Goal: Navigation & Orientation: Find specific page/section

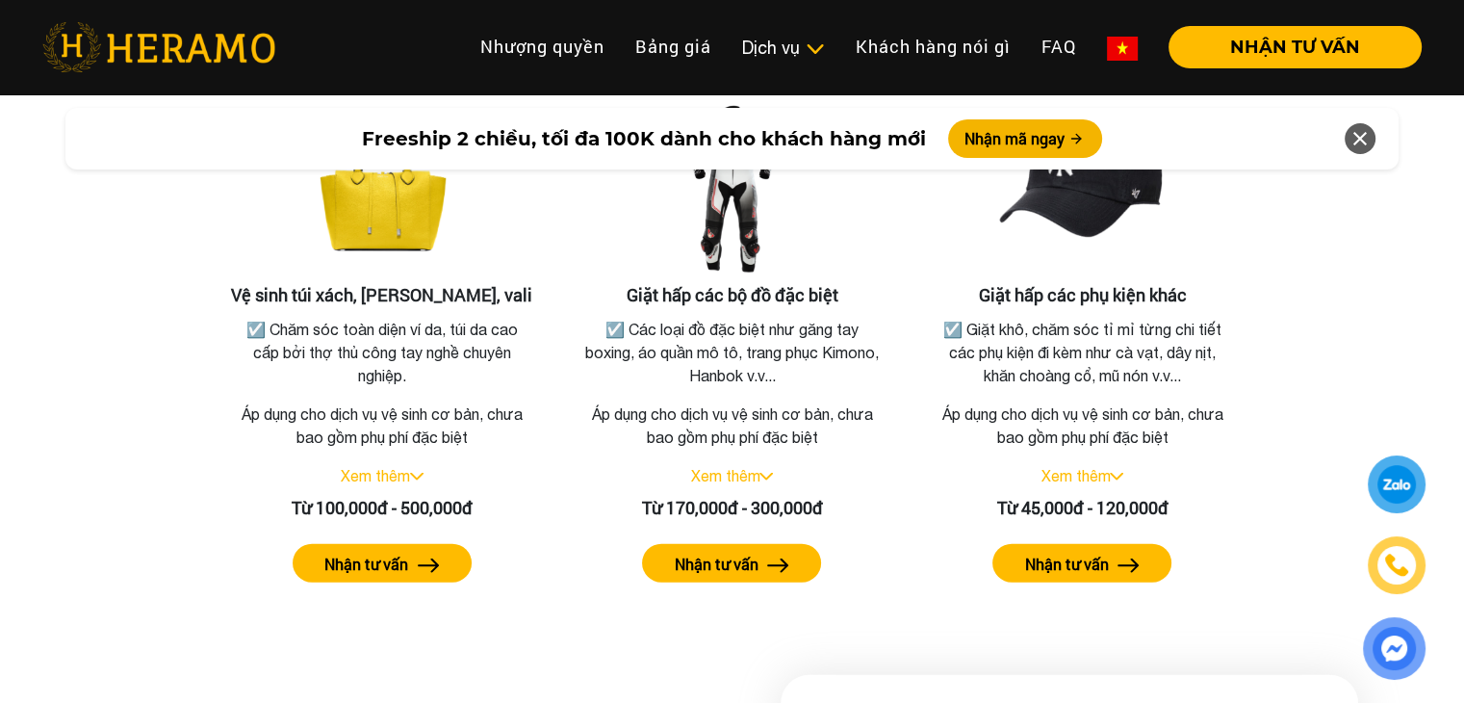
scroll to position [4158, 0]
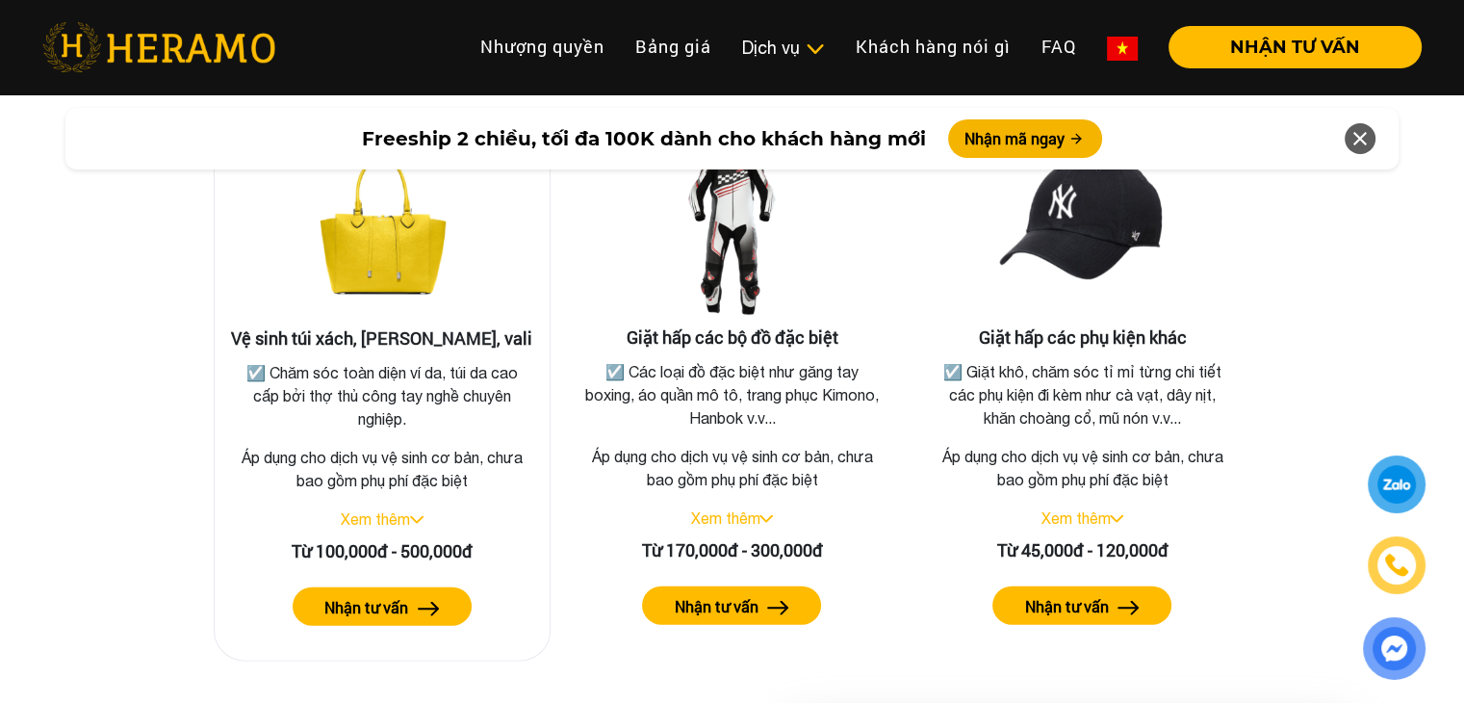
click at [335, 235] on img at bounding box center [382, 232] width 192 height 192
click at [400, 510] on link "Xem thêm" at bounding box center [375, 518] width 69 height 17
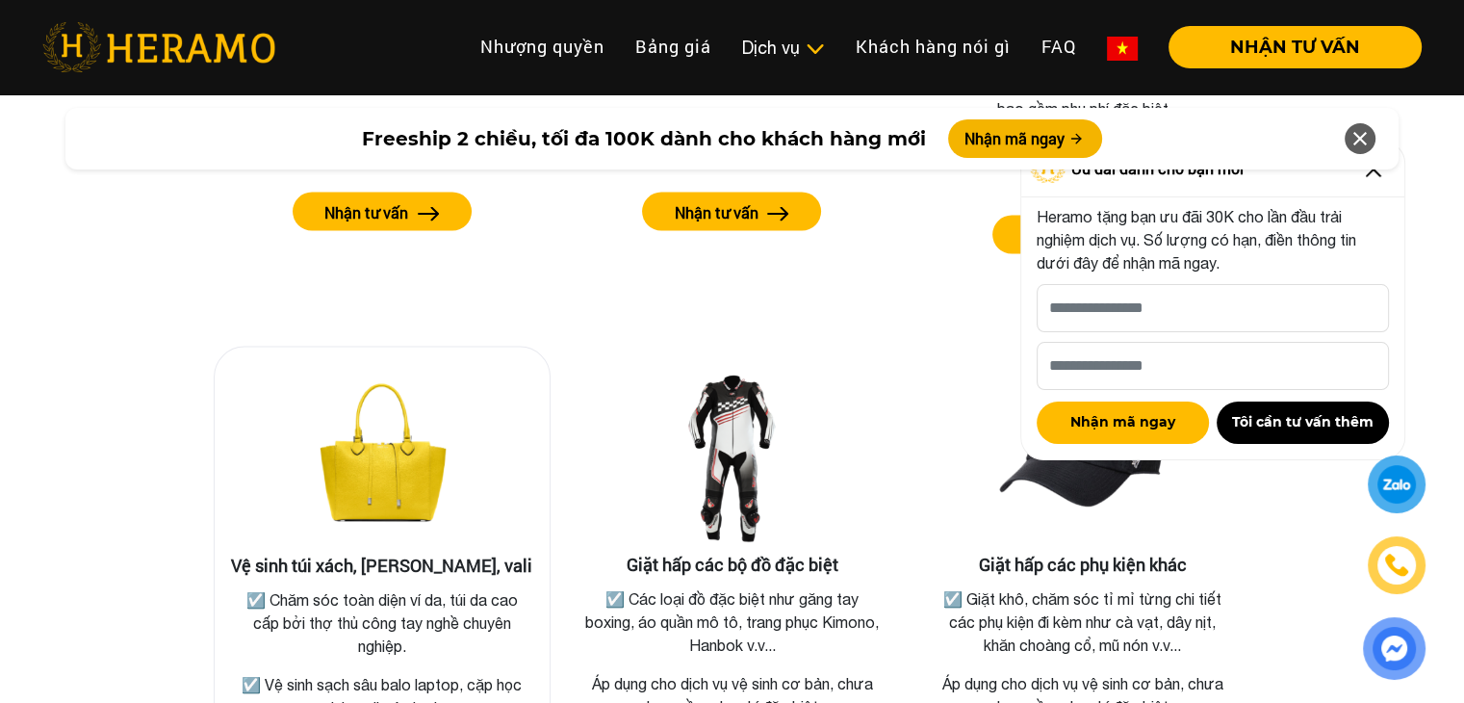
scroll to position [3933, 0]
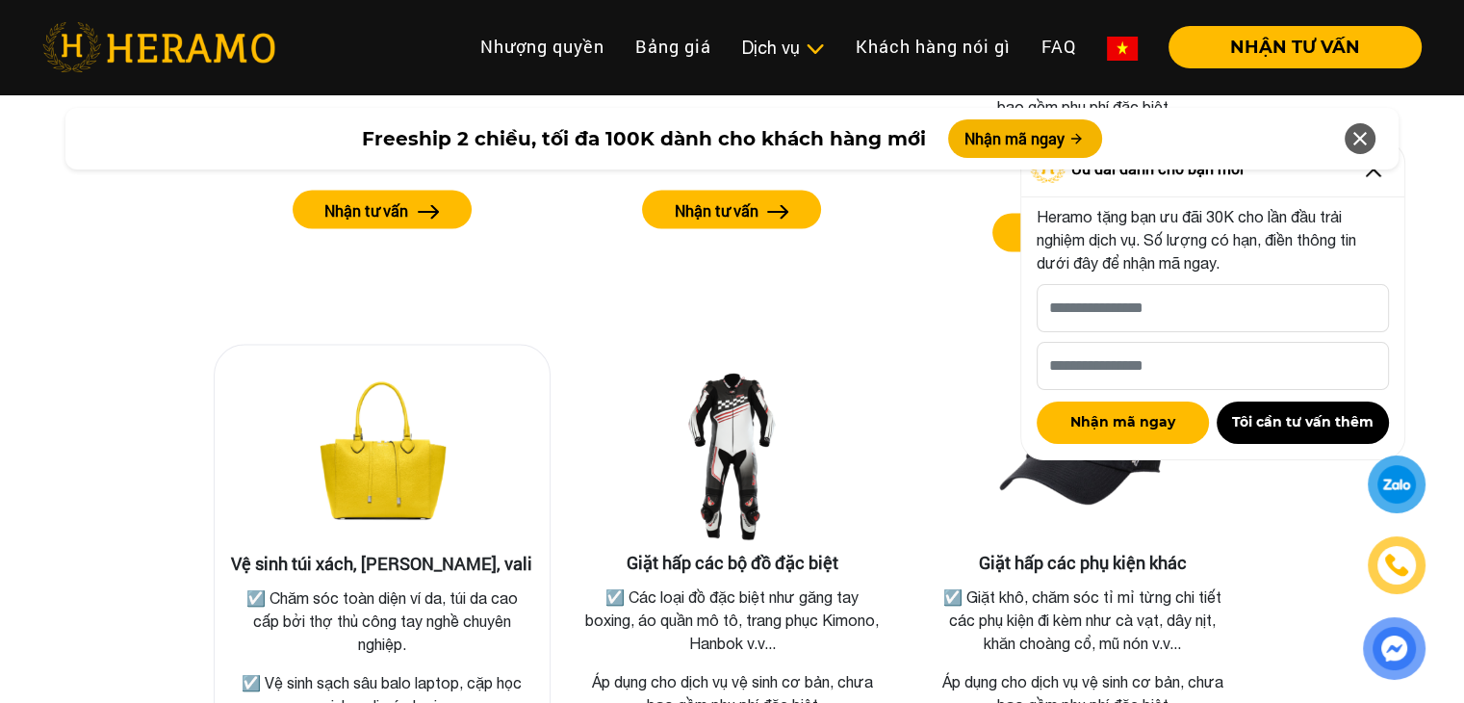
click at [396, 455] on img at bounding box center [382, 457] width 192 height 192
click at [368, 448] on img at bounding box center [382, 457] width 192 height 192
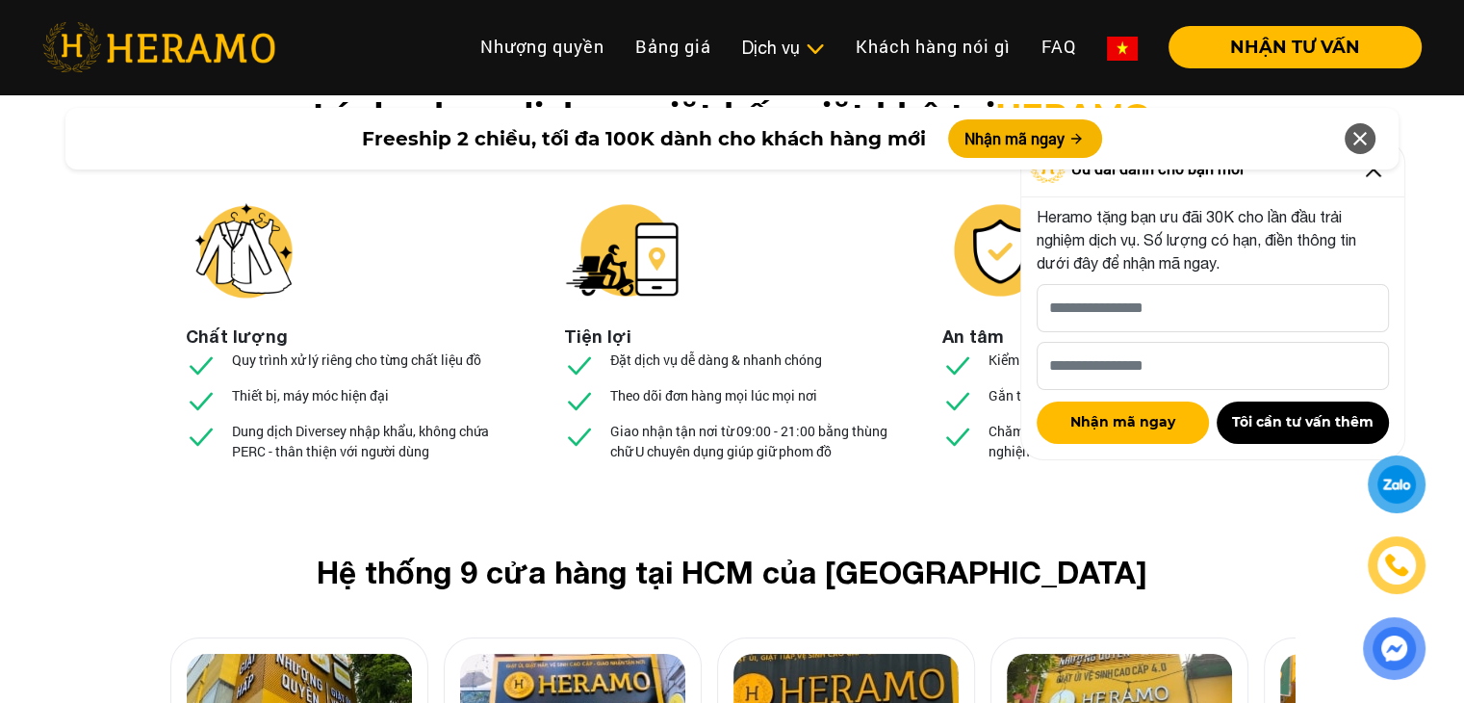
scroll to position [7108, 0]
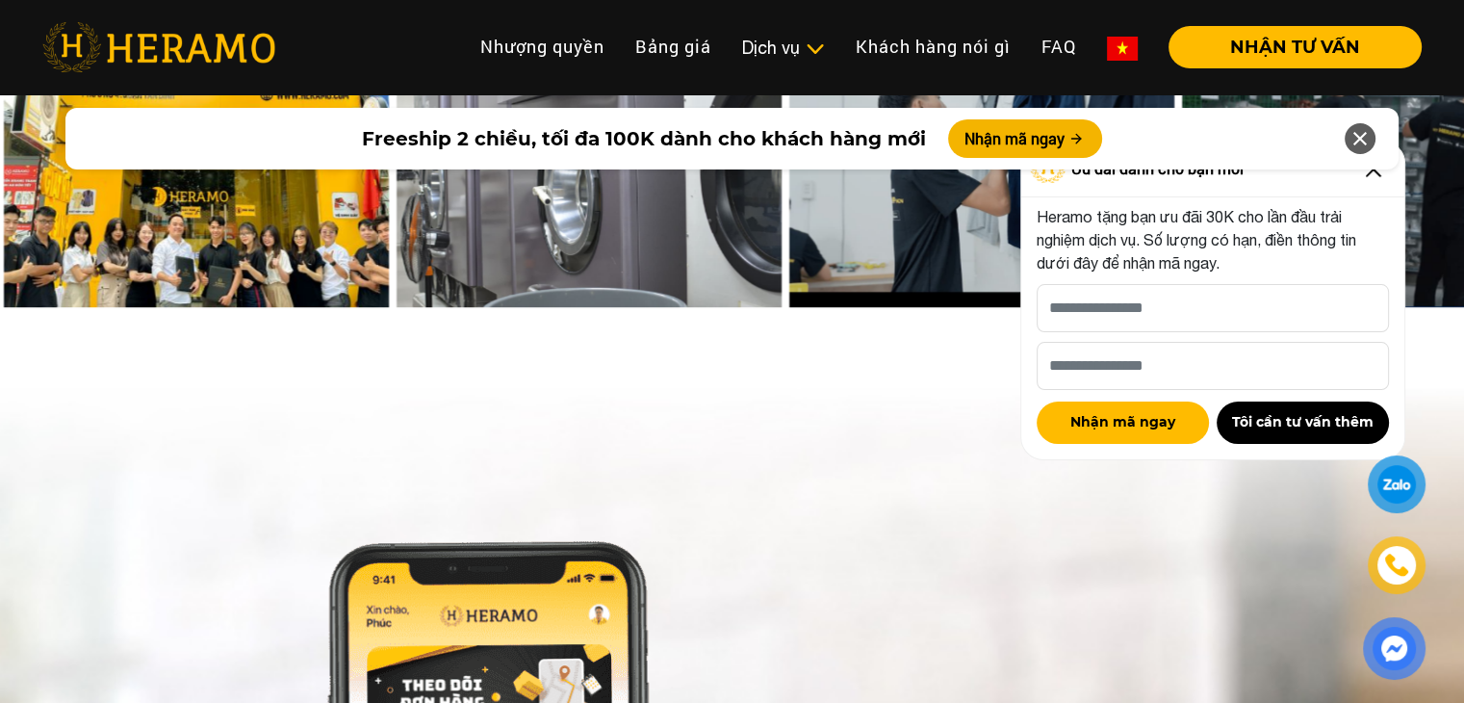
scroll to position [8455, 0]
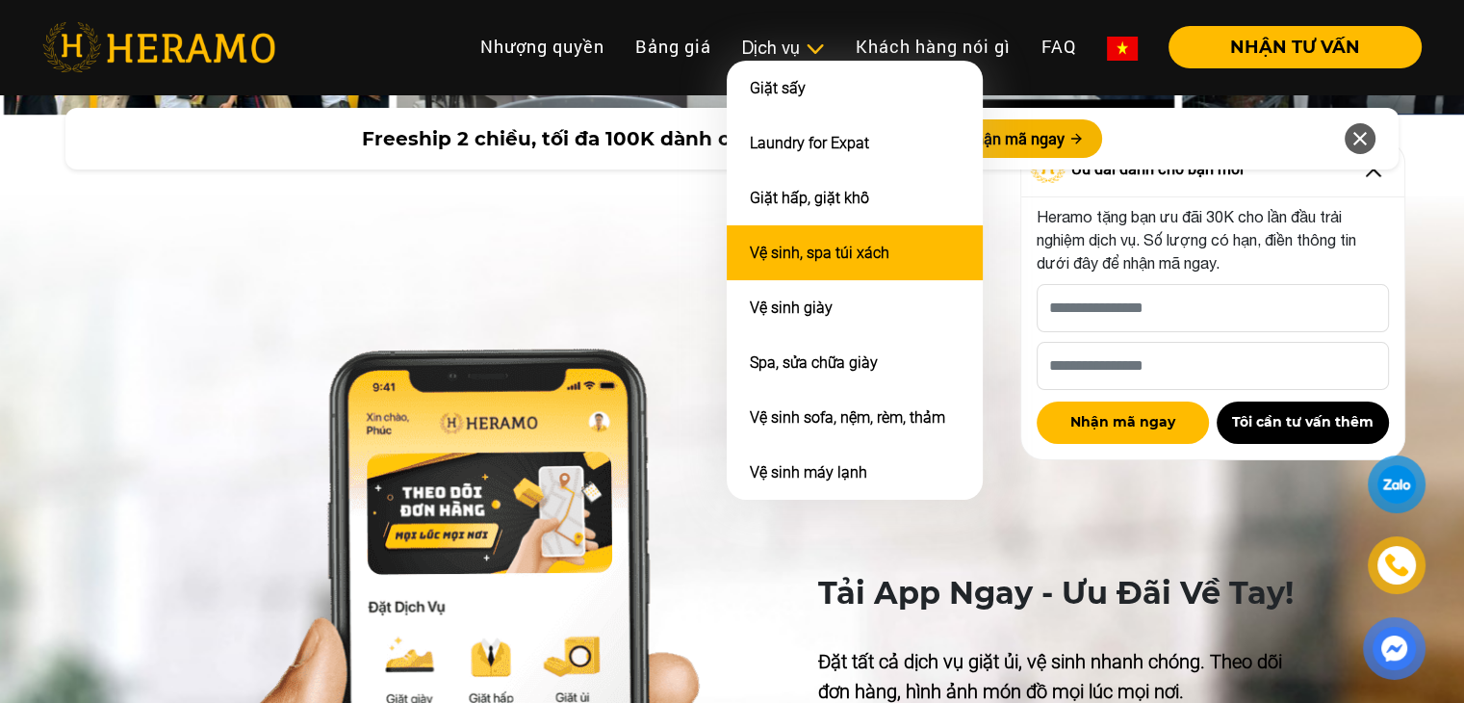
click at [805, 255] on link "Vệ sinh, spa túi xách" at bounding box center [820, 253] width 140 height 18
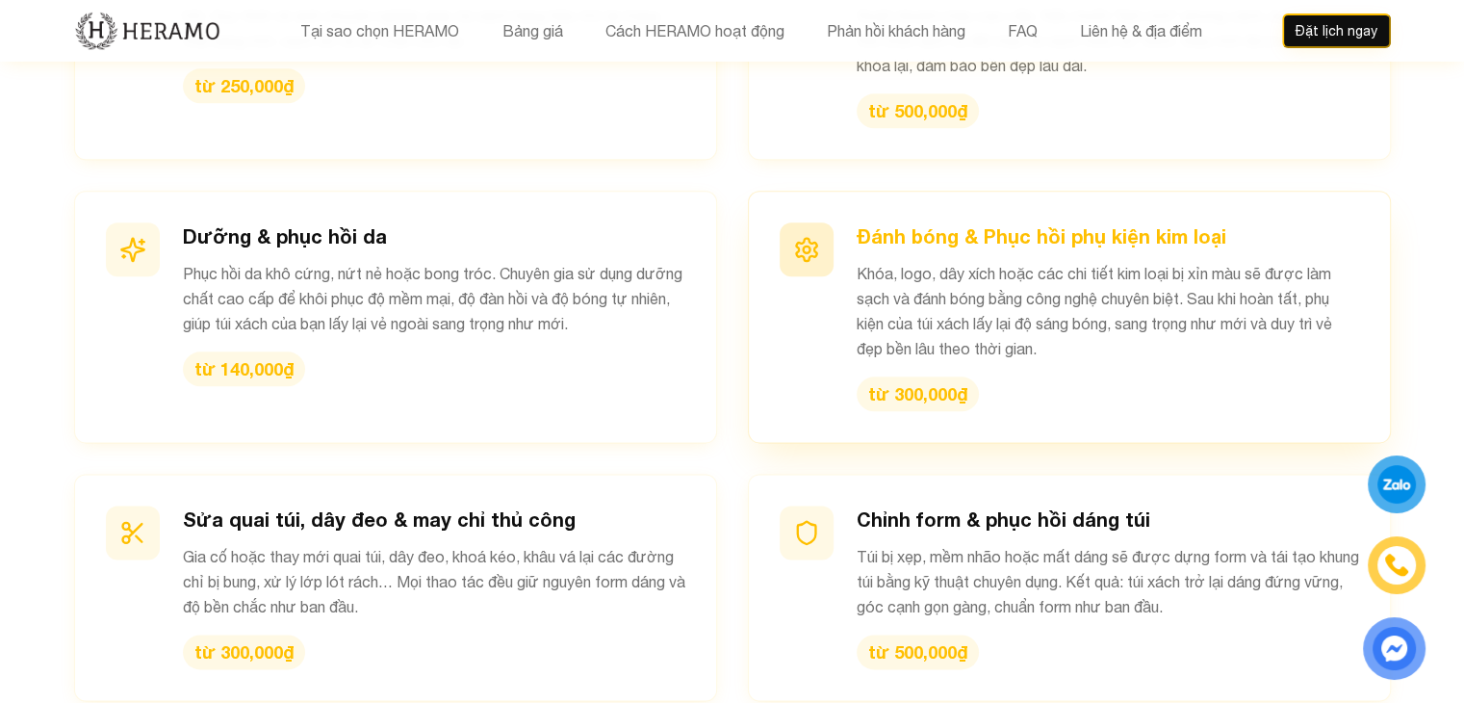
scroll to position [2310, 0]
